Goal: Navigation & Orientation: Understand site structure

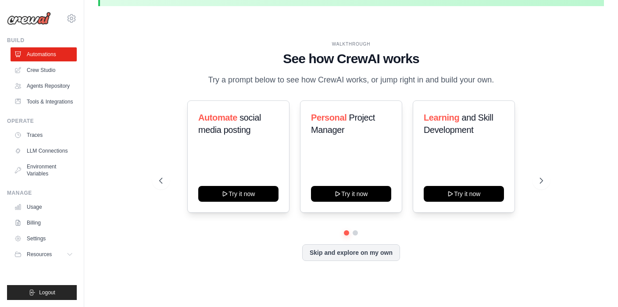
scroll to position [30, 0]
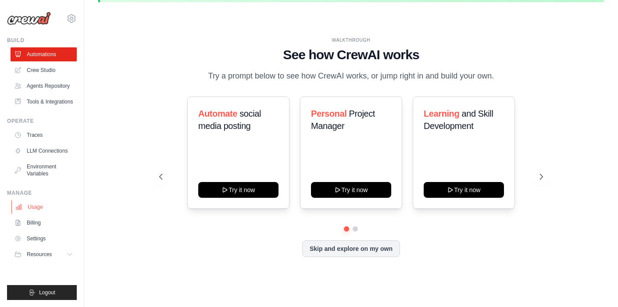
click at [39, 207] on link "Usage" at bounding box center [44, 207] width 66 height 14
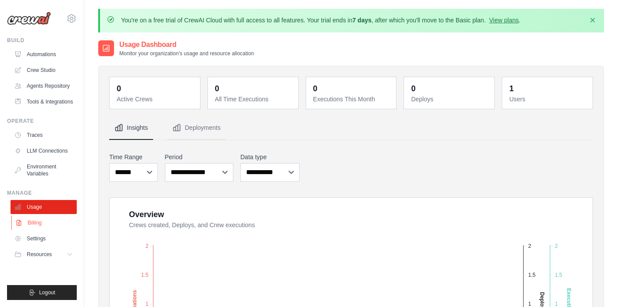
click at [35, 225] on link "Billing" at bounding box center [44, 223] width 66 height 14
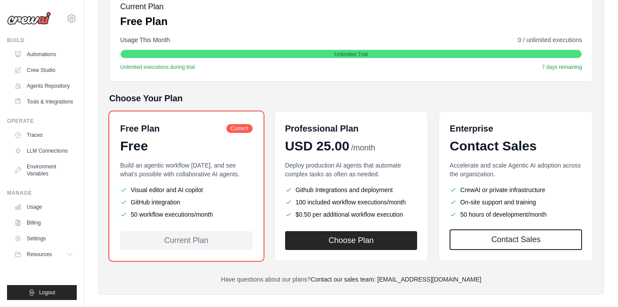
scroll to position [153, 0]
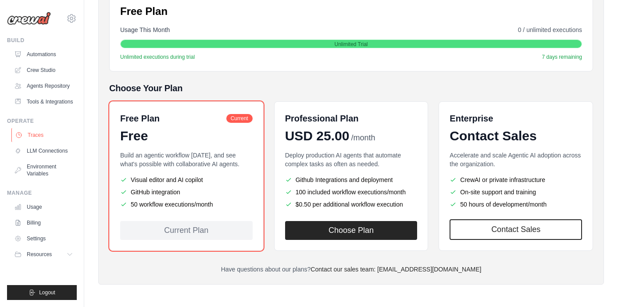
click at [42, 136] on link "Traces" at bounding box center [44, 135] width 66 height 14
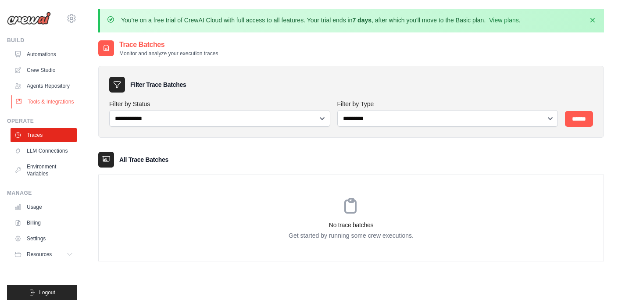
click at [48, 104] on link "Tools & Integrations" at bounding box center [44, 102] width 66 height 14
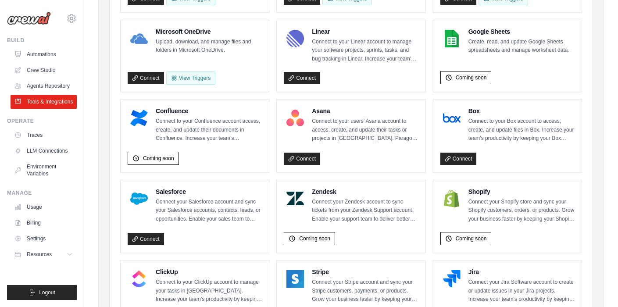
scroll to position [276, 0]
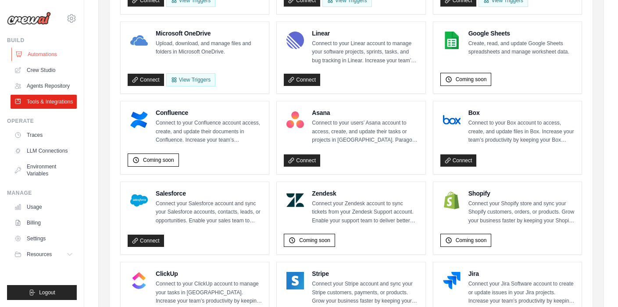
click at [46, 50] on link "Automations" at bounding box center [44, 54] width 66 height 14
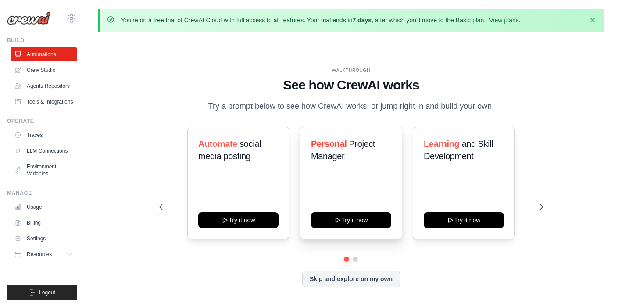
scroll to position [30, 0]
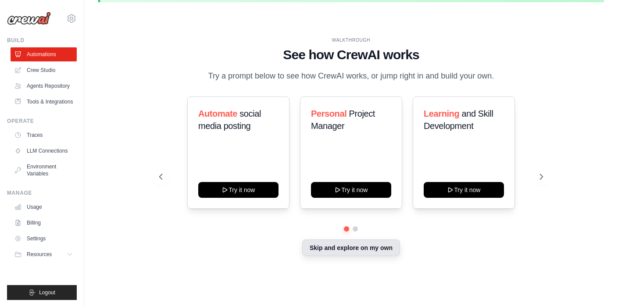
click at [366, 248] on button "Skip and explore on my own" at bounding box center [351, 248] width 98 height 17
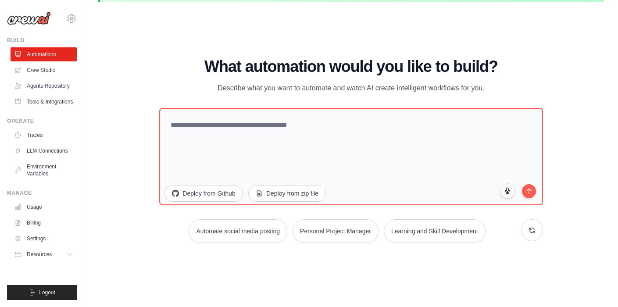
scroll to position [0, 0]
